Goal: Check status: Check status

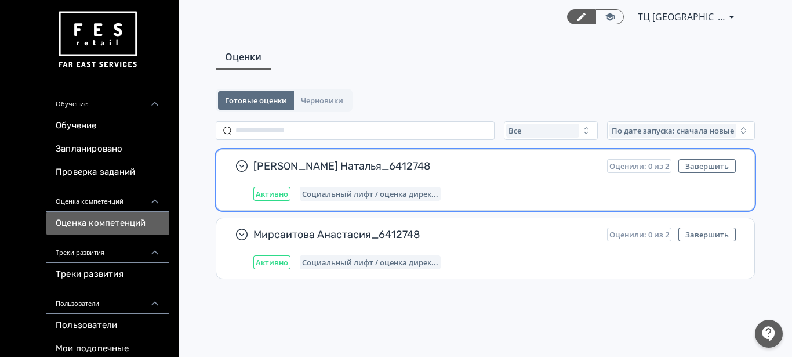
click at [515, 184] on div "Пацина Наталья_6412748 Оценили: 0 из 2 Завершить Активно Социальный лифт / оцен…" at bounding box center [494, 180] width 483 height 42
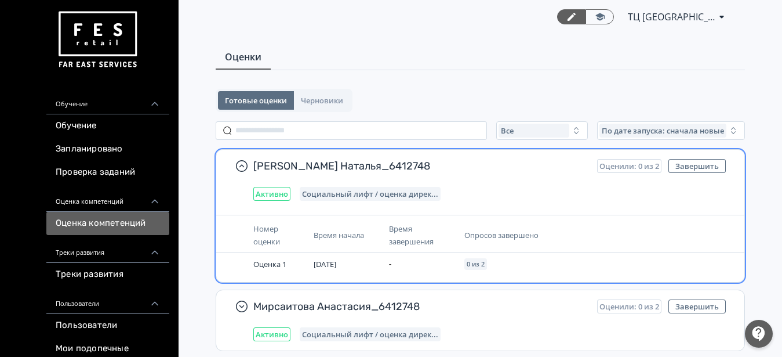
scroll to position [35, 0]
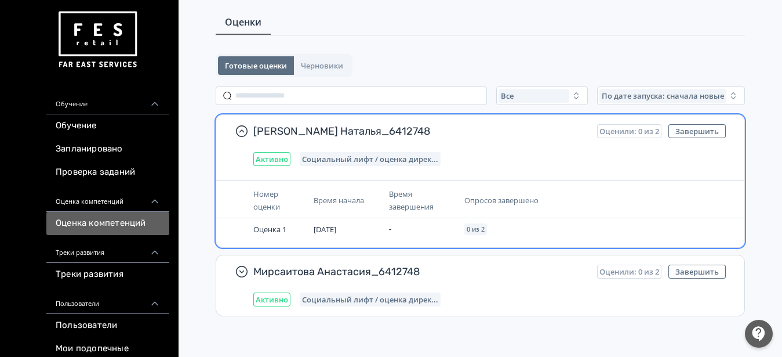
click at [283, 161] on span "Активно" at bounding box center [272, 158] width 32 height 9
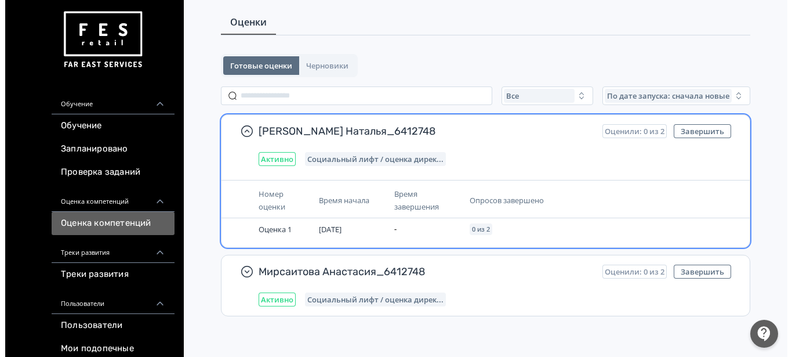
scroll to position [0, 0]
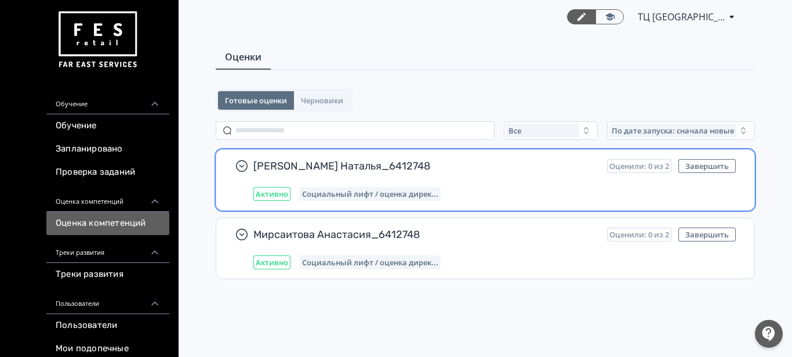
click at [283, 161] on span "[PERSON_NAME] Наталья_6412748" at bounding box center [425, 166] width 345 height 14
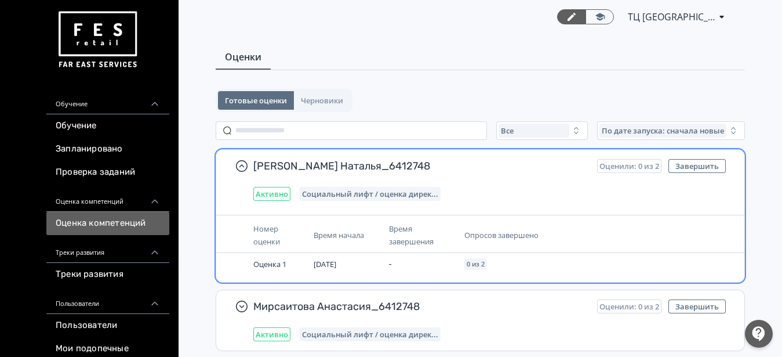
click at [283, 161] on span "[PERSON_NAME] Наталья_6412748" at bounding box center [420, 166] width 335 height 14
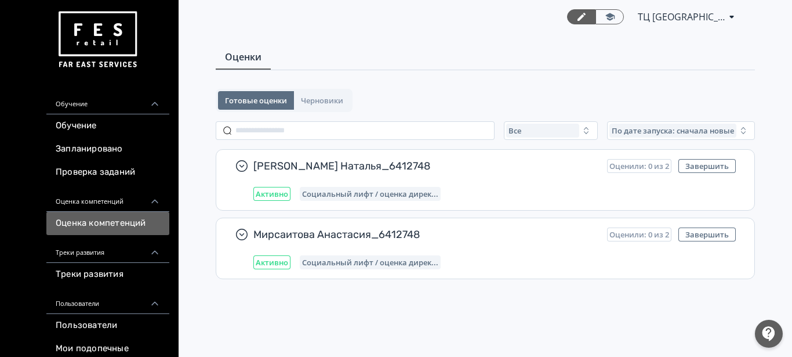
click at [709, 15] on span "ТЦ [GEOGRAPHIC_DATA]" at bounding box center [681, 17] width 87 height 14
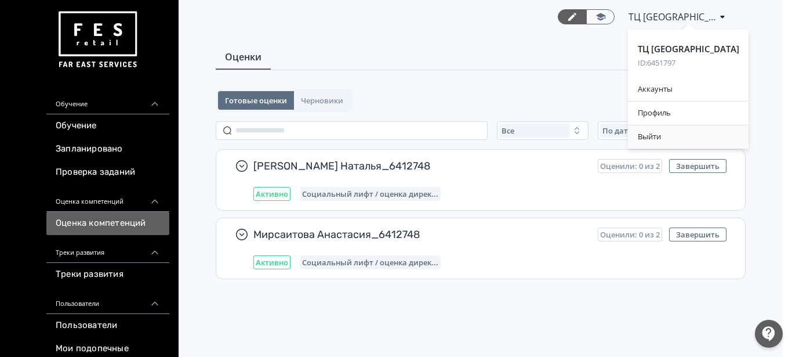
click at [633, 134] on div "Выйти" at bounding box center [689, 136] width 120 height 23
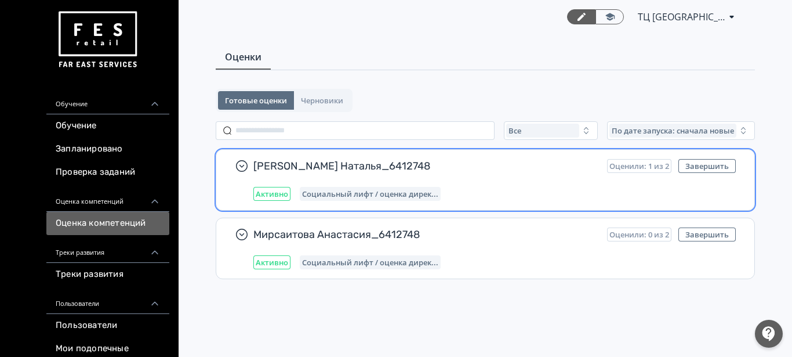
click at [624, 195] on div "Активно Социальный лифт / оценка дирек..." at bounding box center [494, 194] width 483 height 14
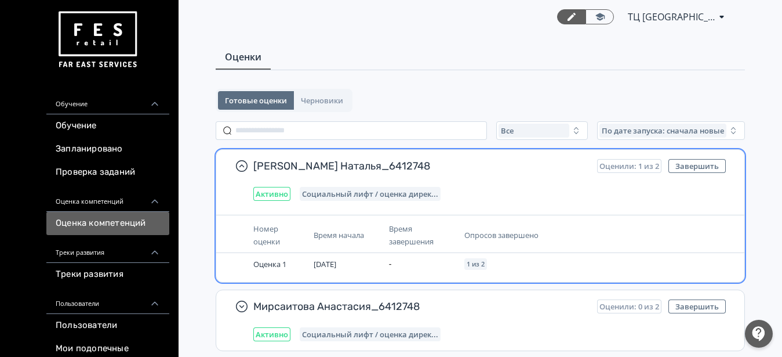
click at [624, 195] on div "Активно Социальный лифт / оценка дирек..." at bounding box center [489, 194] width 473 height 14
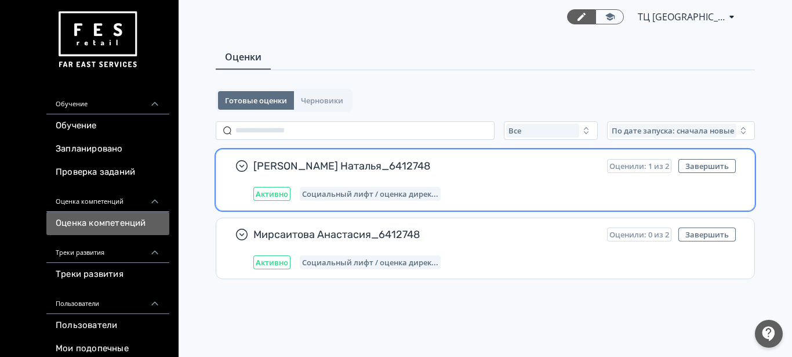
click at [624, 195] on div "Активно Социальный лифт / оценка дирек..." at bounding box center [494, 194] width 483 height 14
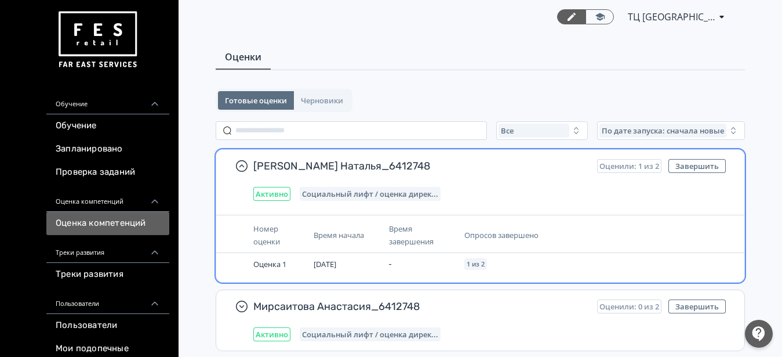
click at [409, 194] on span "Социальный лифт / оценка дирек..." at bounding box center [370, 193] width 136 height 9
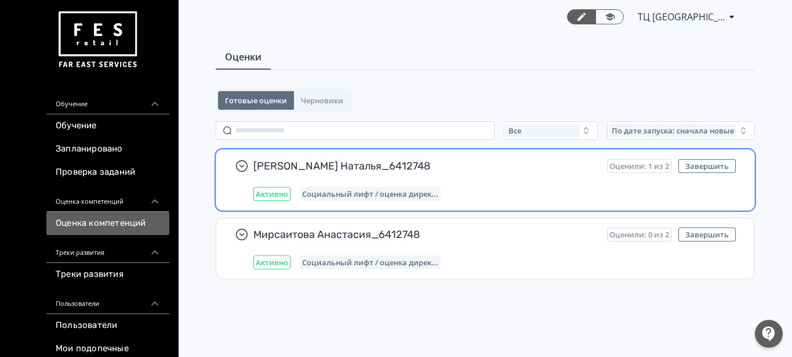
click at [409, 194] on span "Социальный лифт / оценка дирек..." at bounding box center [370, 193] width 136 height 9
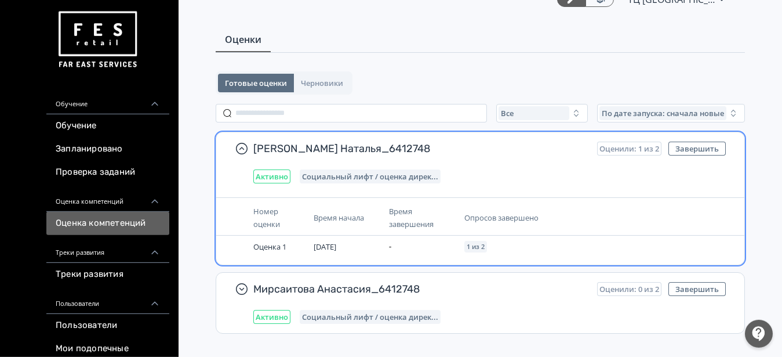
scroll to position [35, 0]
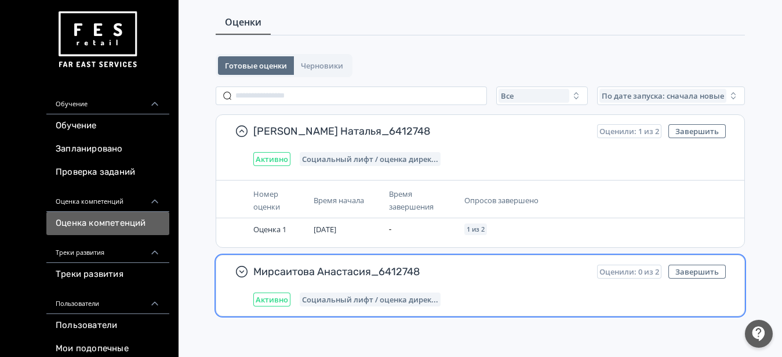
click at [498, 305] on div "Активно Социальный лифт / оценка дирек..." at bounding box center [489, 299] width 473 height 14
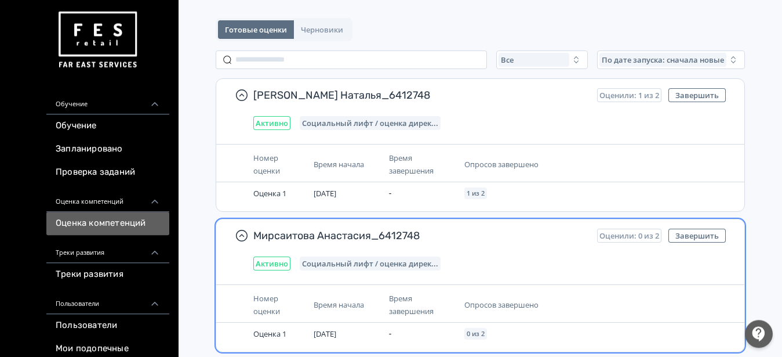
scroll to position [107, 0]
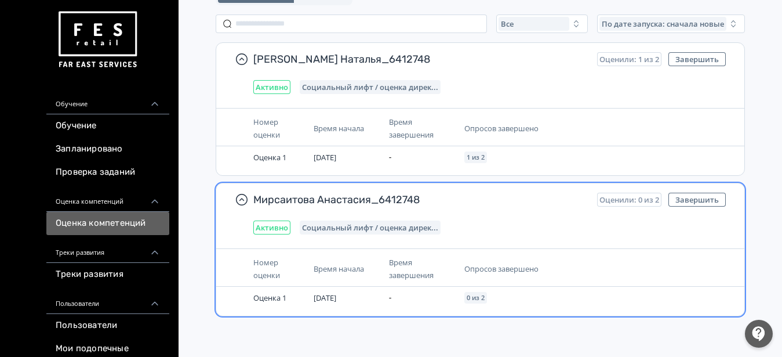
click at [535, 263] on div "Опросов завершено" at bounding box center [548, 268] width 166 height 13
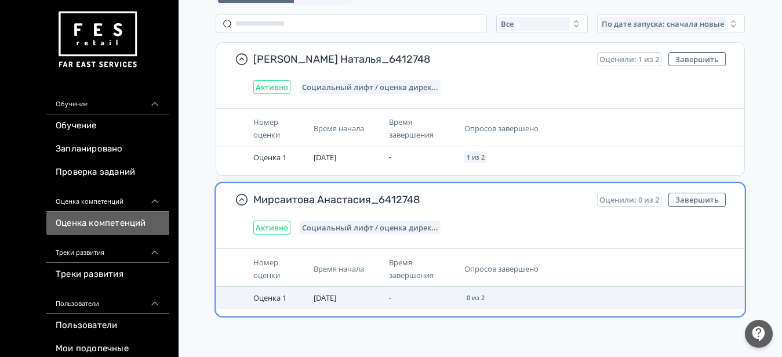
click at [526, 288] on td "0 из 2" at bounding box center [547, 298] width 175 height 22
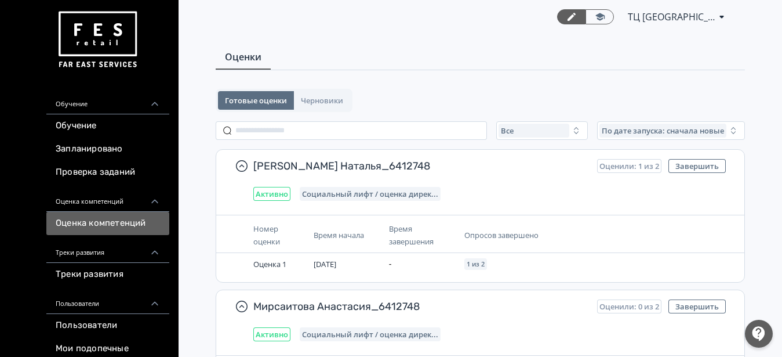
click at [693, 19] on span "ТЦ [GEOGRAPHIC_DATA]" at bounding box center [671, 17] width 87 height 14
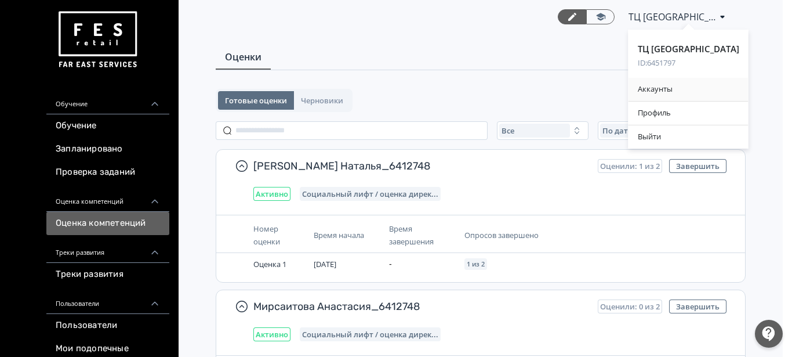
click at [629, 92] on div "Аккаунты" at bounding box center [689, 89] width 120 height 23
